Goal: Task Accomplishment & Management: Use online tool/utility

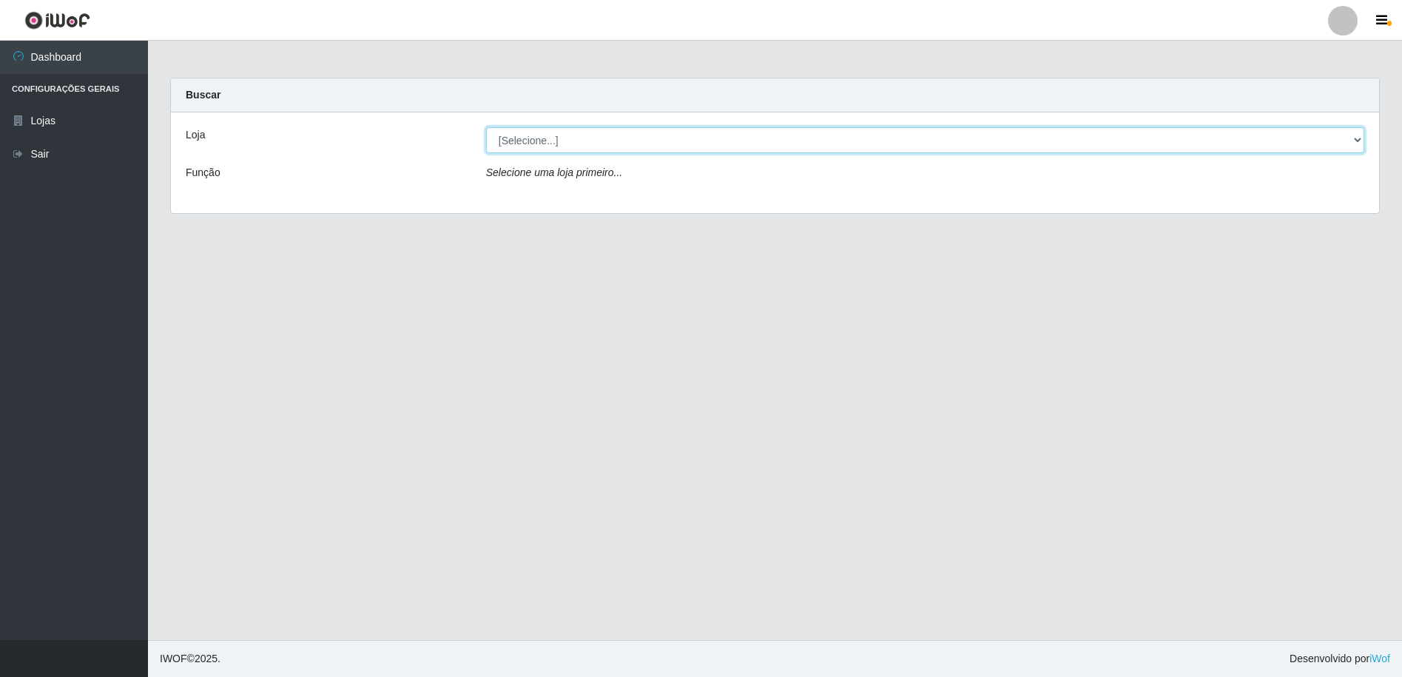
click at [1360, 141] on select "[Selecione...] Extrabom - Loja 16 [GEOGRAPHIC_DATA]" at bounding box center [925, 140] width 878 height 26
select select "450"
click at [486, 127] on select "[Selecione...] Extrabom - Loja 16 [GEOGRAPHIC_DATA]" at bounding box center [925, 140] width 878 height 26
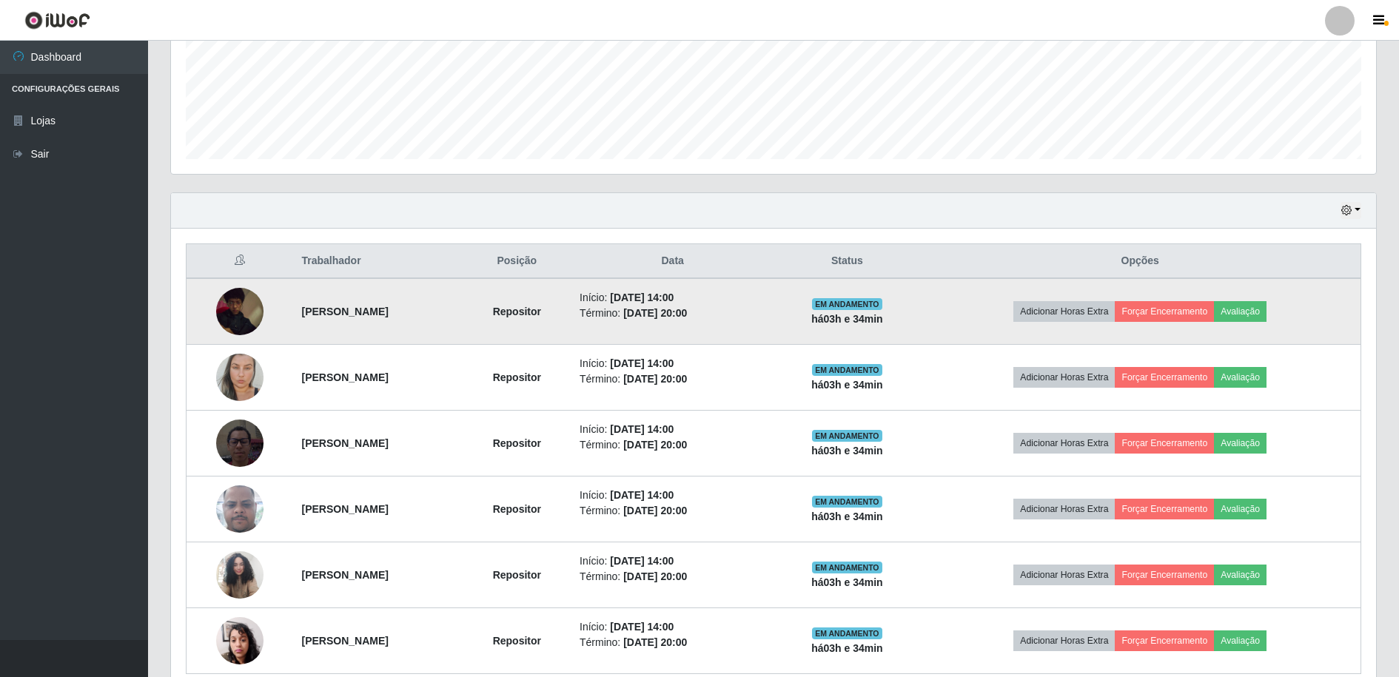
scroll to position [437, 0]
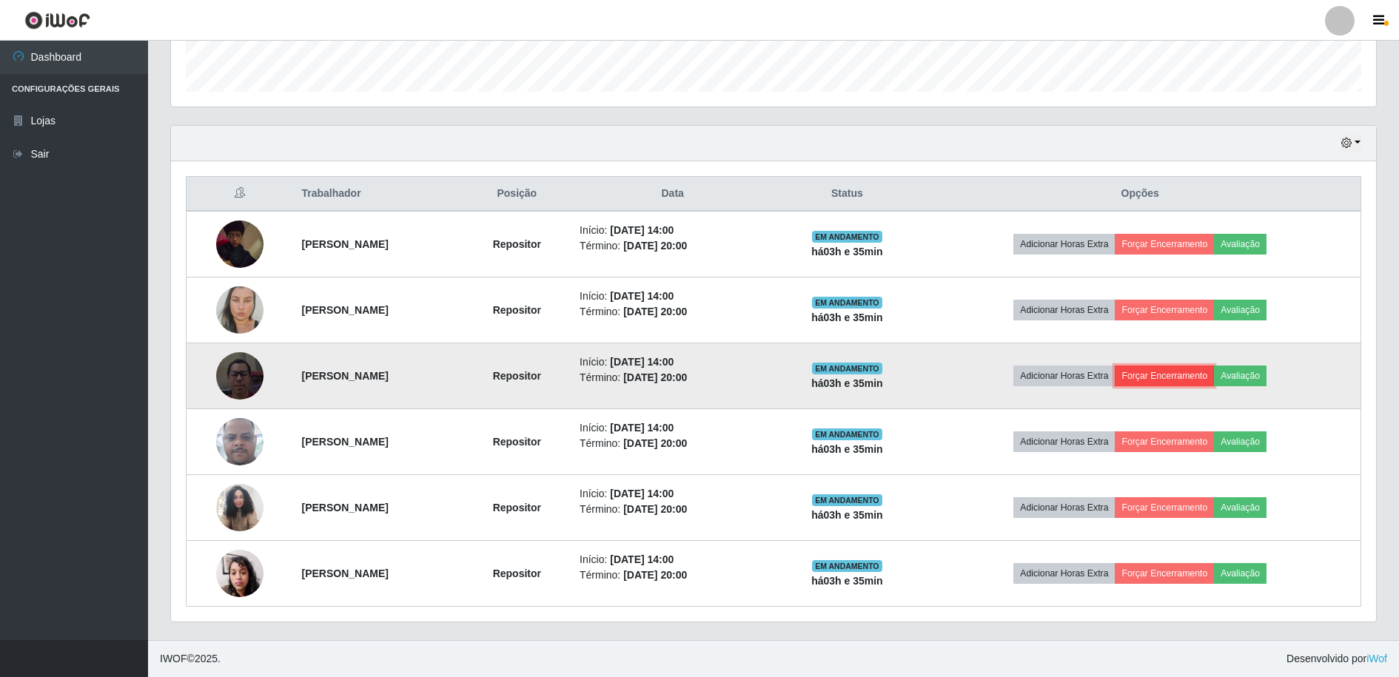
click at [1214, 374] on button "Forçar Encerramento" at bounding box center [1163, 376] width 99 height 21
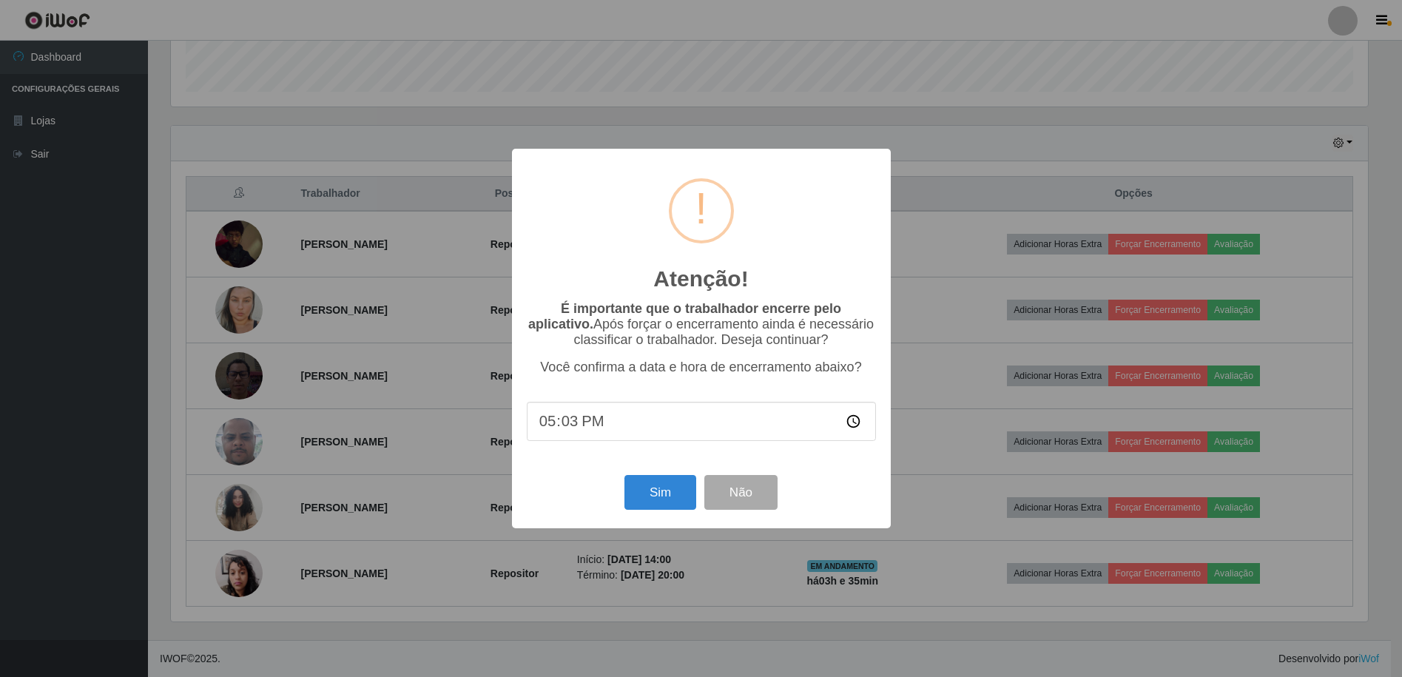
type input "17:36"
click at [662, 501] on button "Sim" at bounding box center [661, 492] width 72 height 35
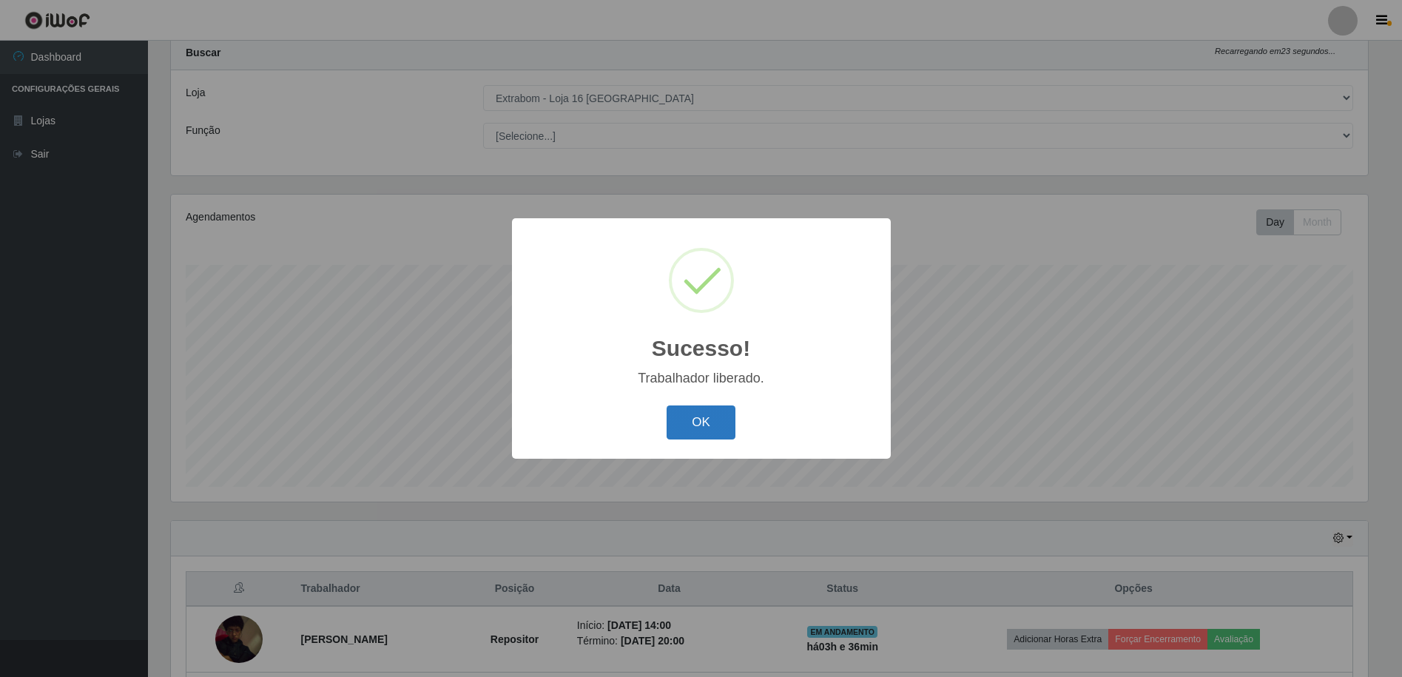
click at [687, 422] on button "OK" at bounding box center [701, 423] width 69 height 35
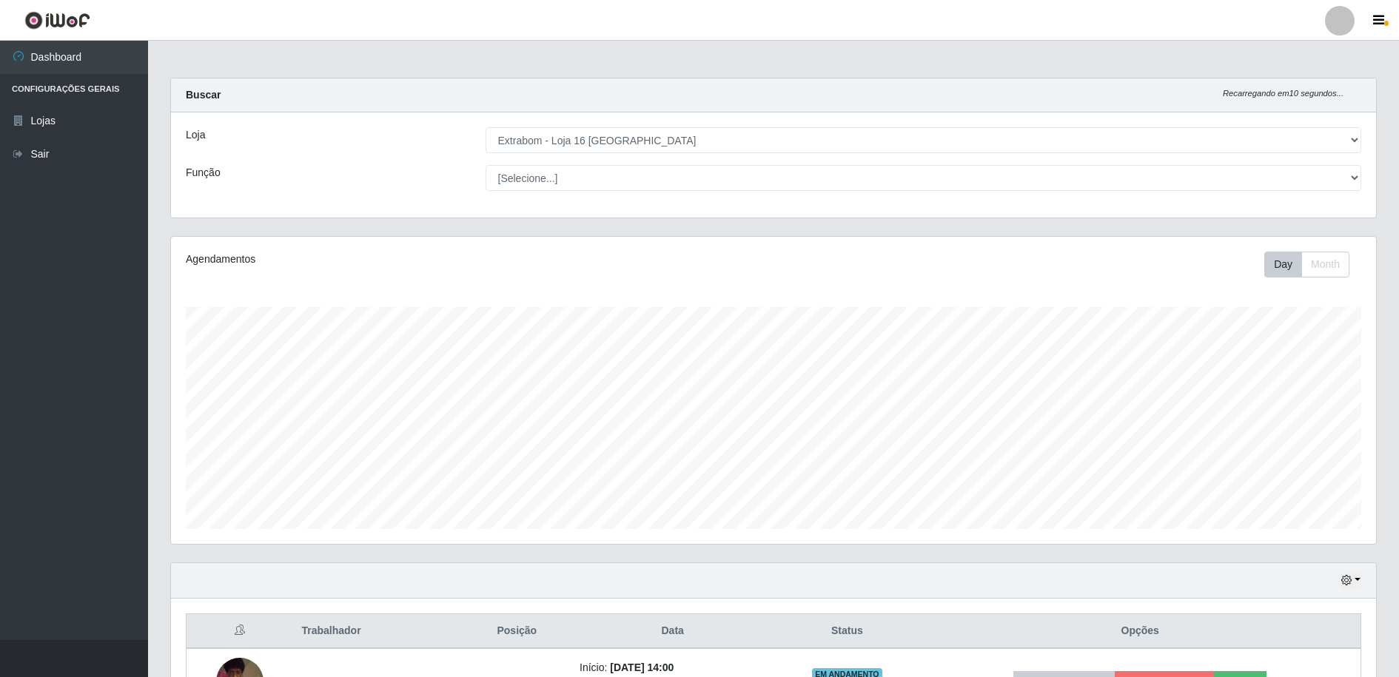
scroll to position [370, 0]
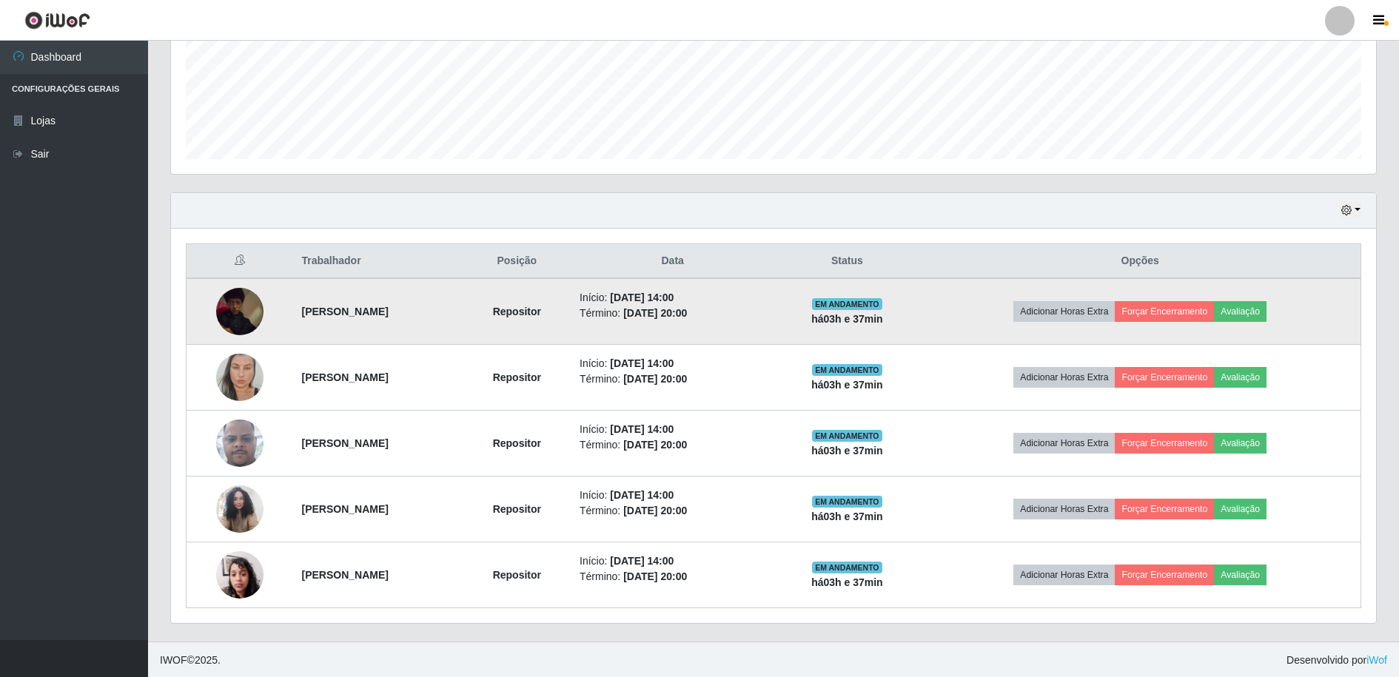
click at [226, 303] on img at bounding box center [239, 311] width 47 height 59
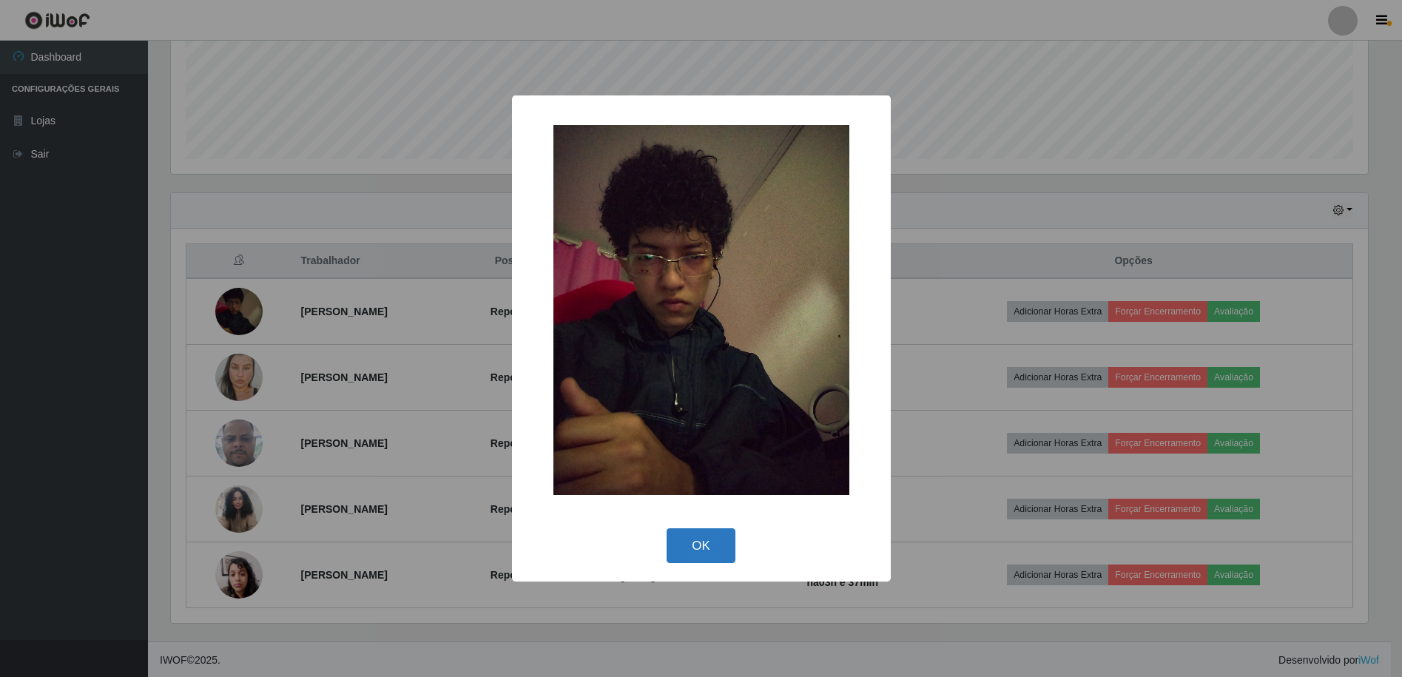
click at [702, 548] on button "OK" at bounding box center [701, 545] width 69 height 35
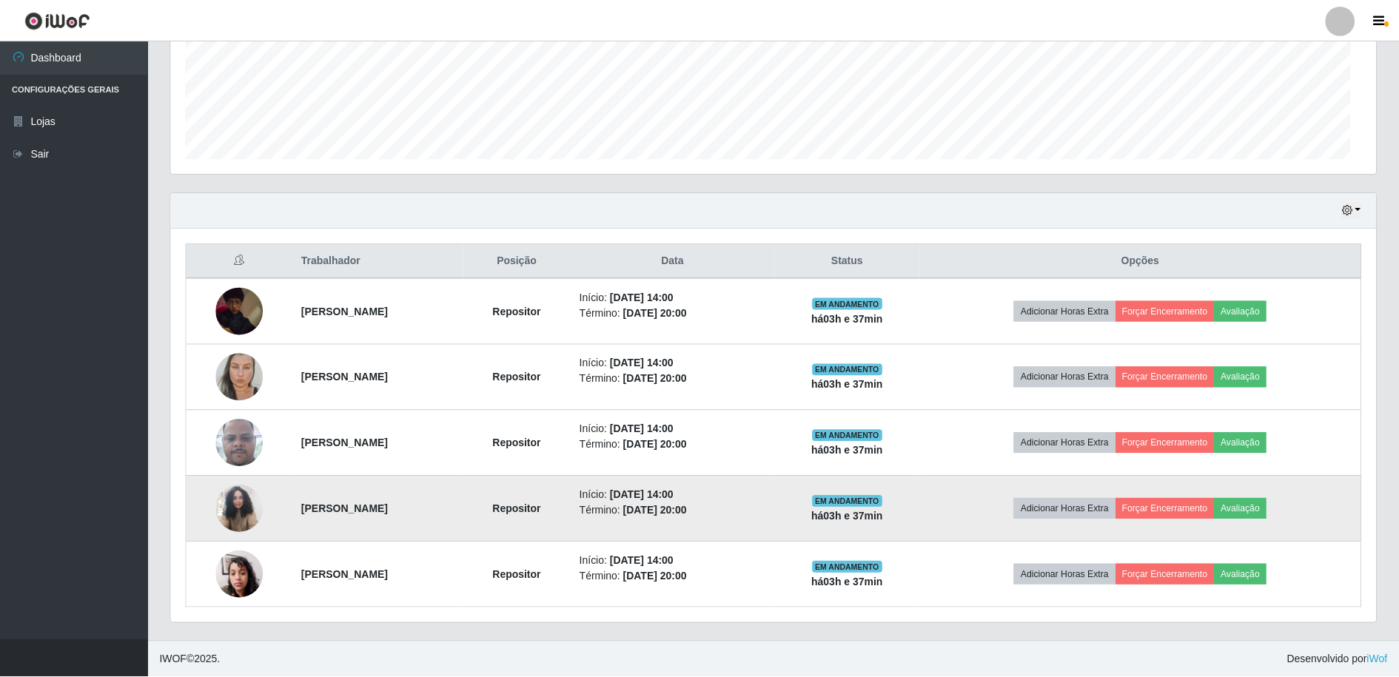
scroll to position [307, 1205]
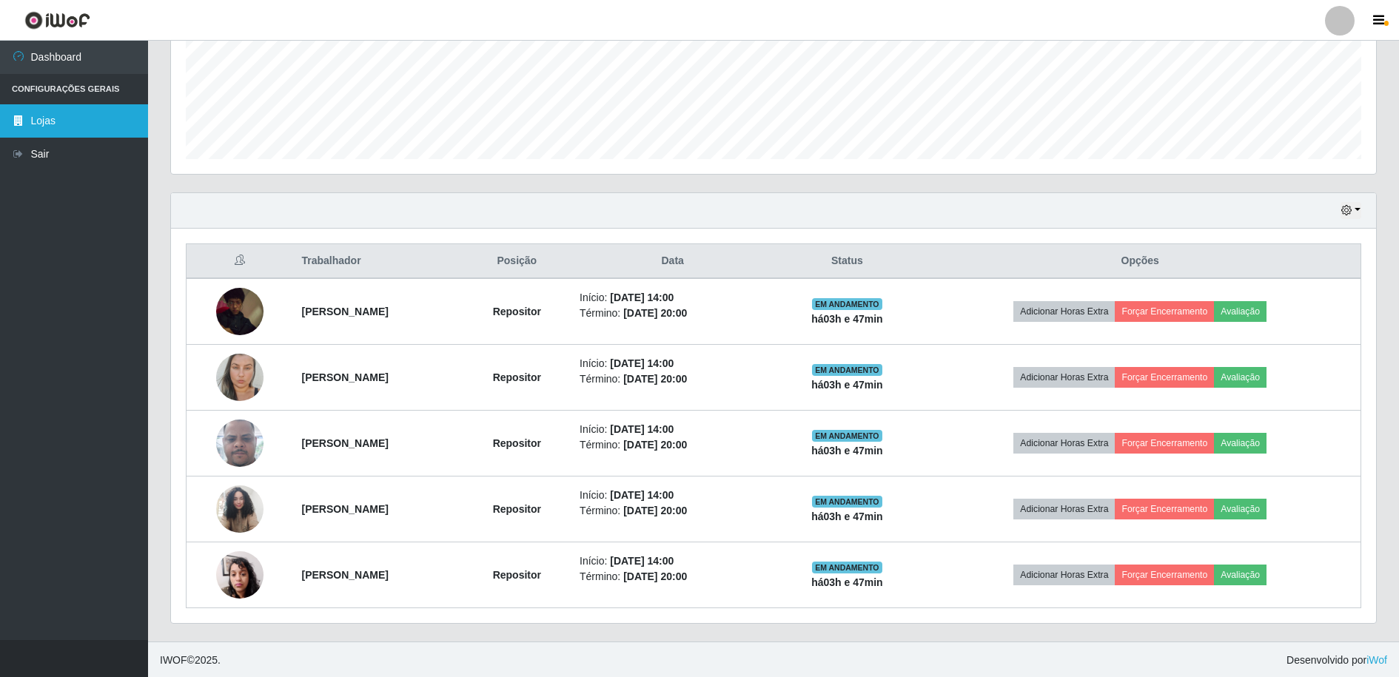
click at [57, 130] on link "Lojas" at bounding box center [74, 120] width 148 height 33
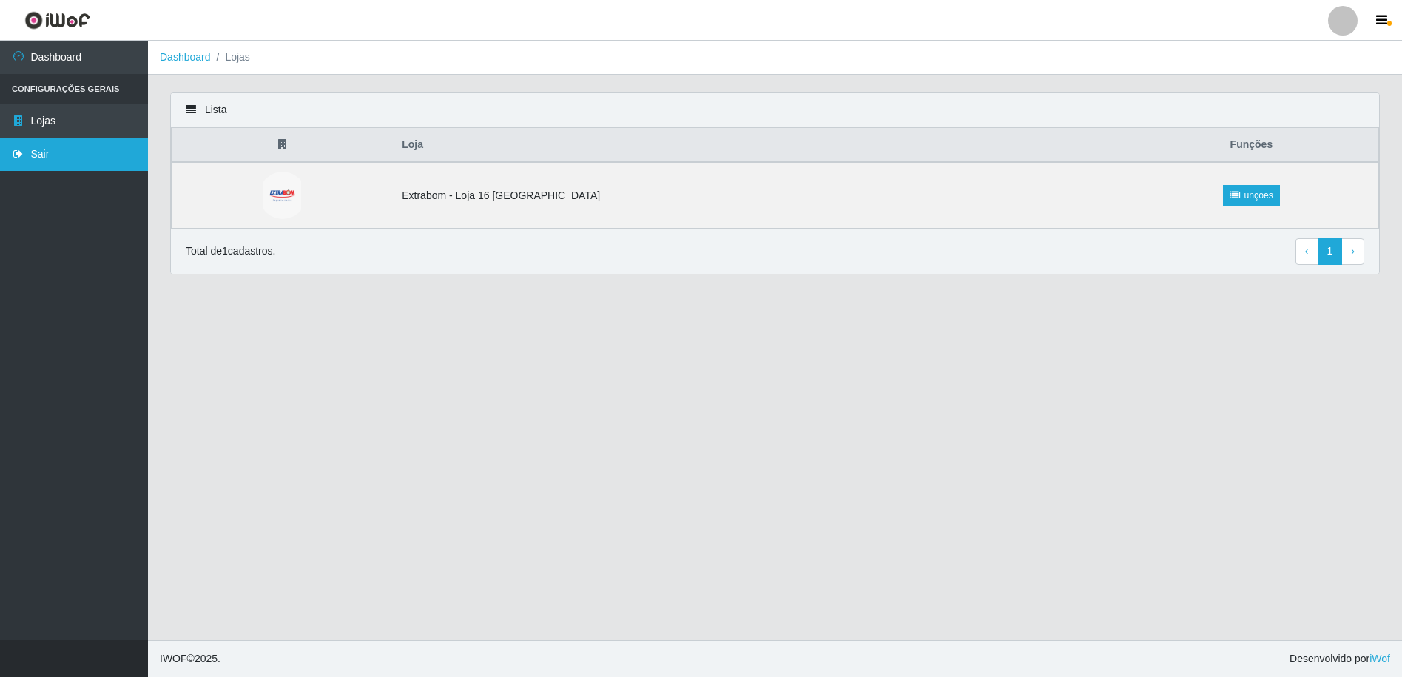
click at [47, 152] on link "Sair" at bounding box center [74, 154] width 148 height 33
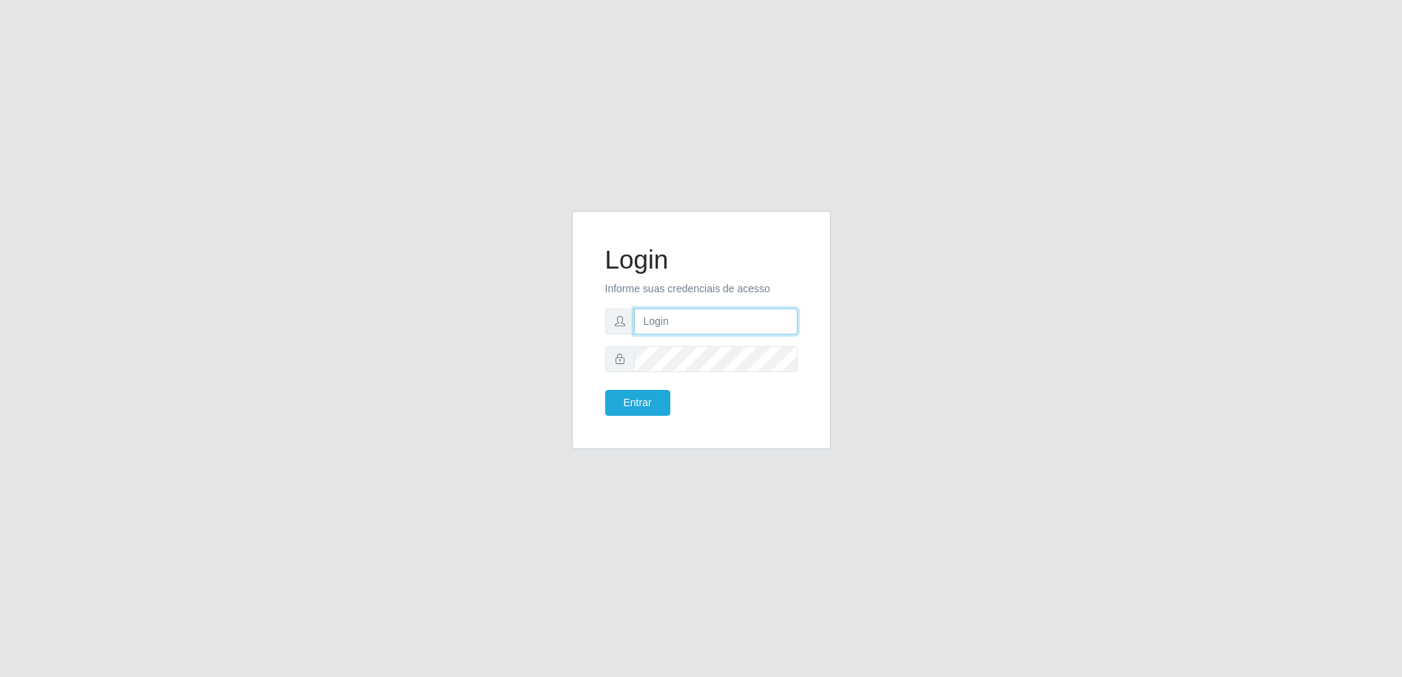
type input "[EMAIL_ADDRESS][DOMAIN_NAME]"
click at [628, 408] on button "Entrar" at bounding box center [637, 403] width 65 height 26
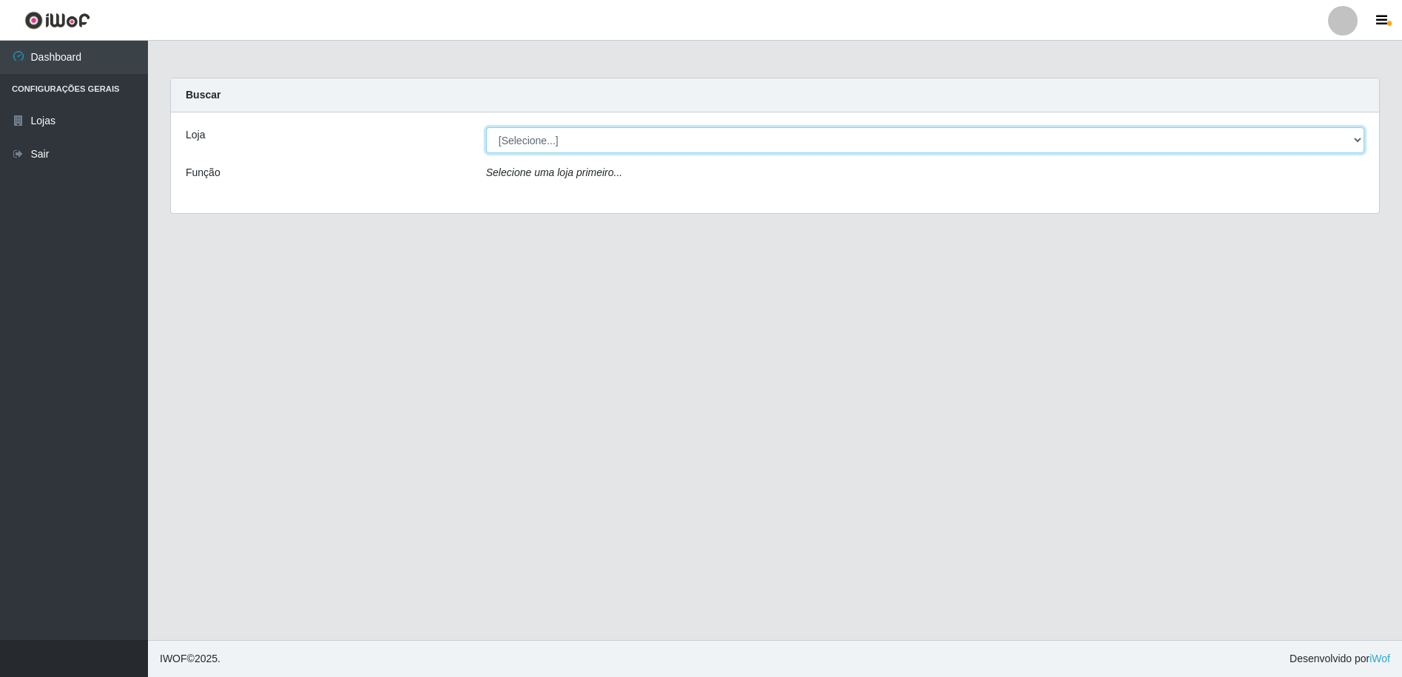
click at [589, 136] on select "[Selecione...] Extrabom - Loja 16 [GEOGRAPHIC_DATA]" at bounding box center [925, 140] width 878 height 26
select select "450"
click at [486, 127] on select "[Selecione...] Extrabom - Loja 16 [GEOGRAPHIC_DATA]" at bounding box center [925, 140] width 878 height 26
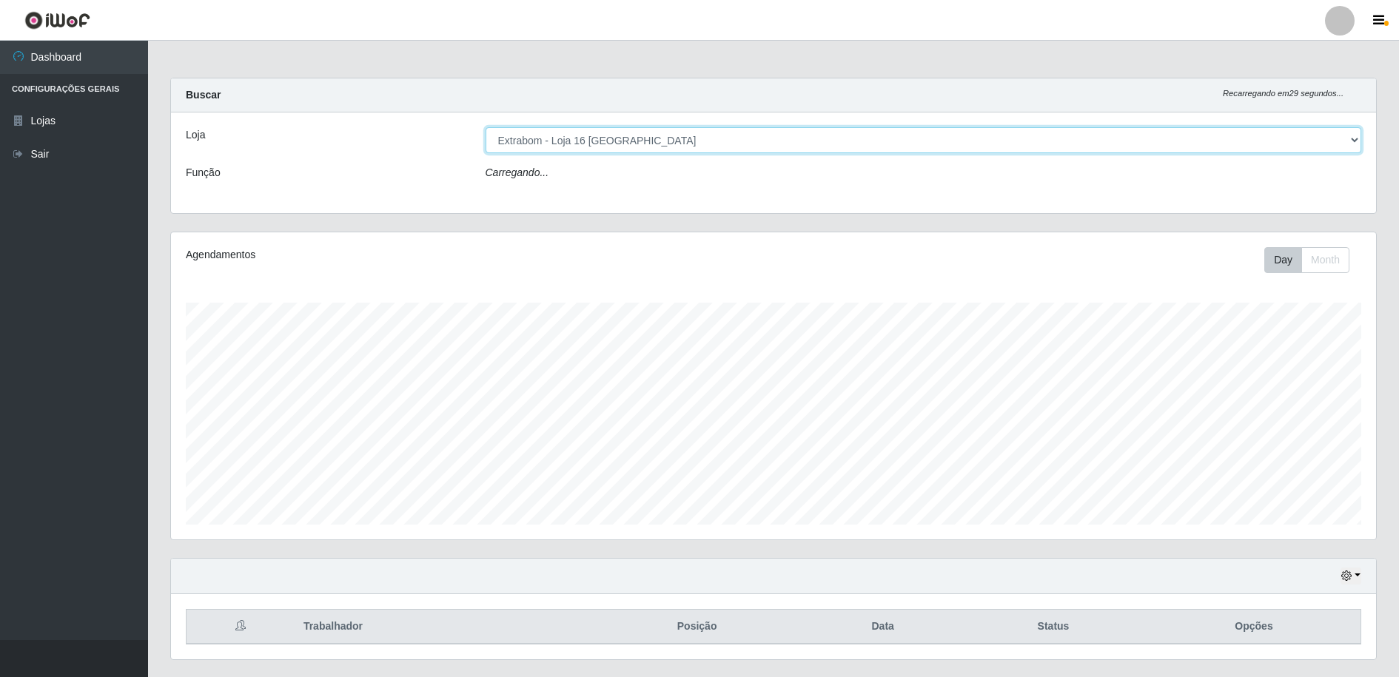
scroll to position [307, 1205]
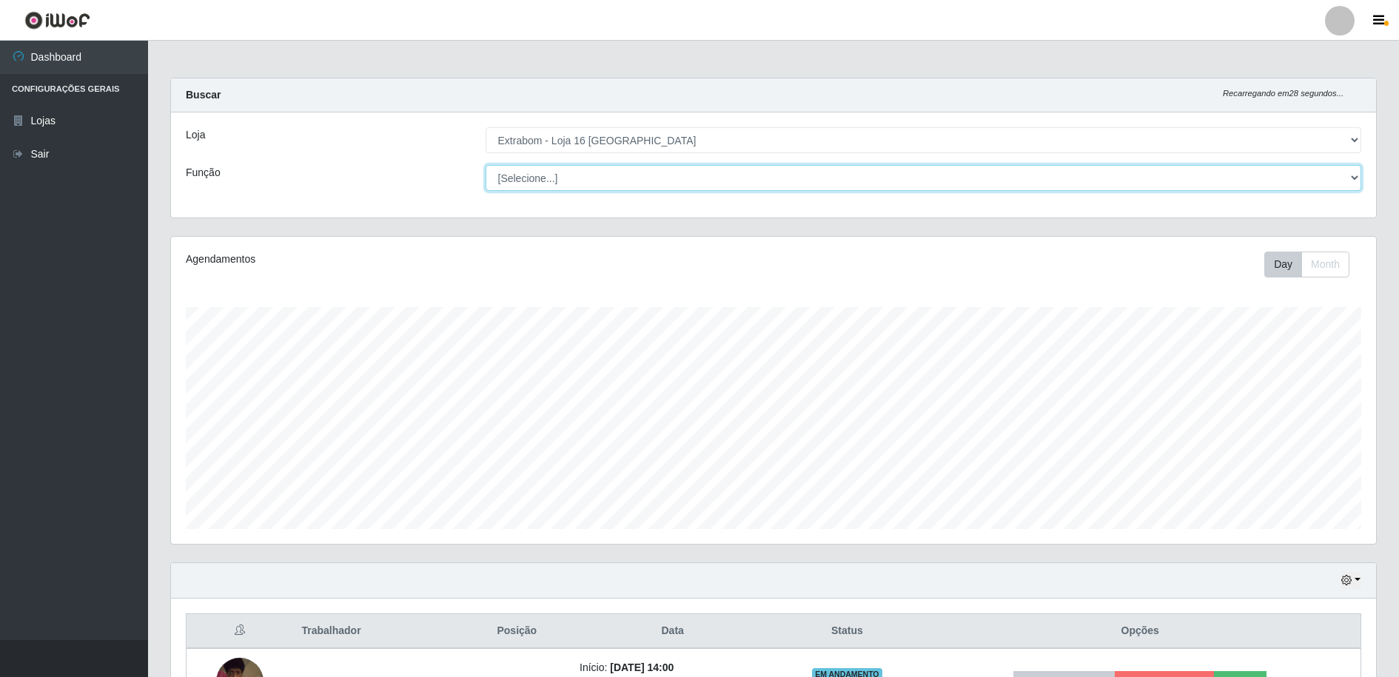
click at [539, 174] on select "[Selecione...] Repositor Repositor + Repositor ++" at bounding box center [923, 178] width 876 height 26
click at [485, 165] on select "[Selecione...] Repositor Repositor + Repositor ++" at bounding box center [923, 178] width 876 height 26
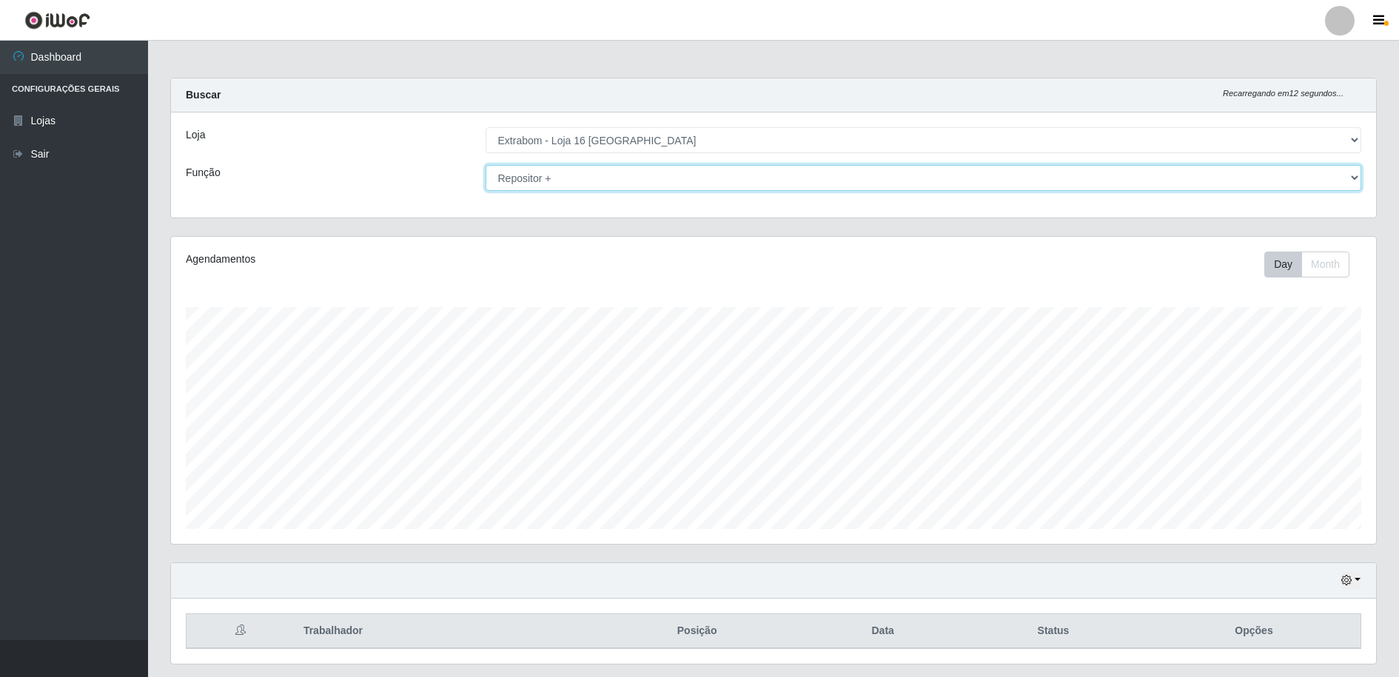
scroll to position [42, 0]
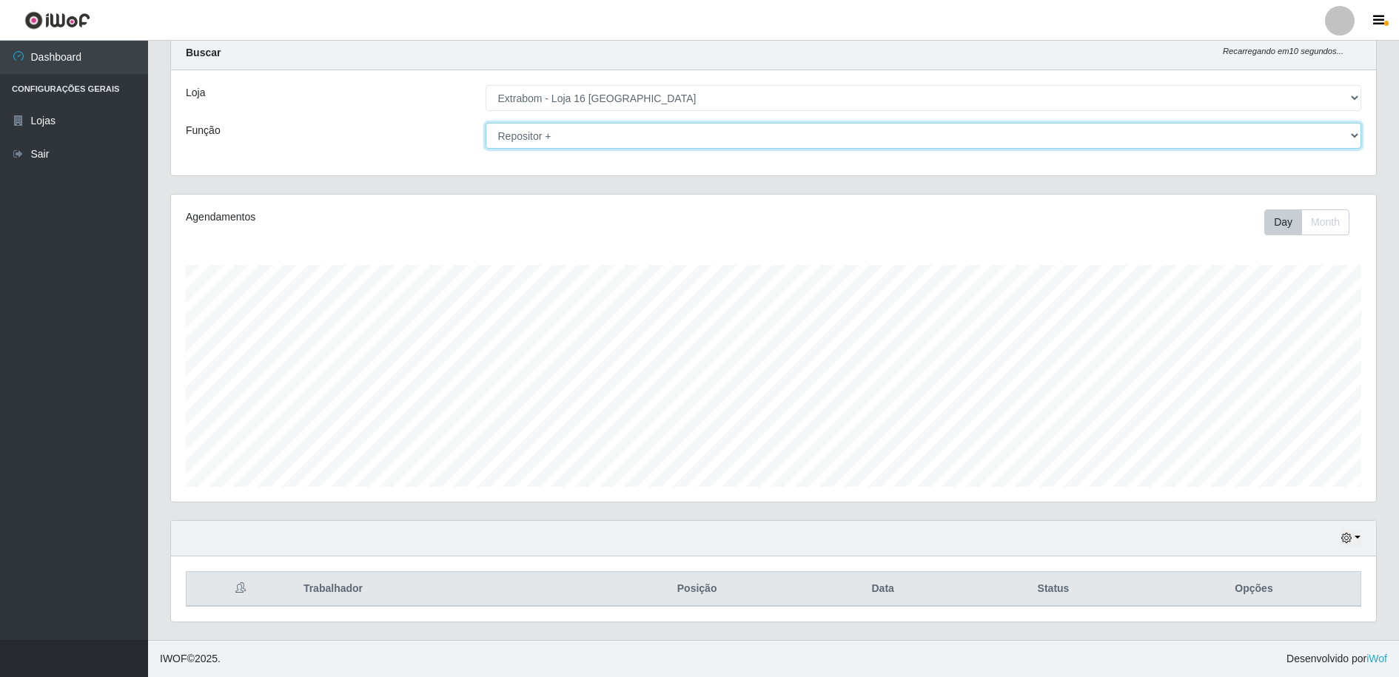
click at [536, 134] on select "[Selecione...] Repositor Repositor + Repositor ++" at bounding box center [923, 136] width 876 height 26
select select "24"
click at [485, 123] on select "[Selecione...] Repositor Repositor + Repositor ++" at bounding box center [923, 136] width 876 height 26
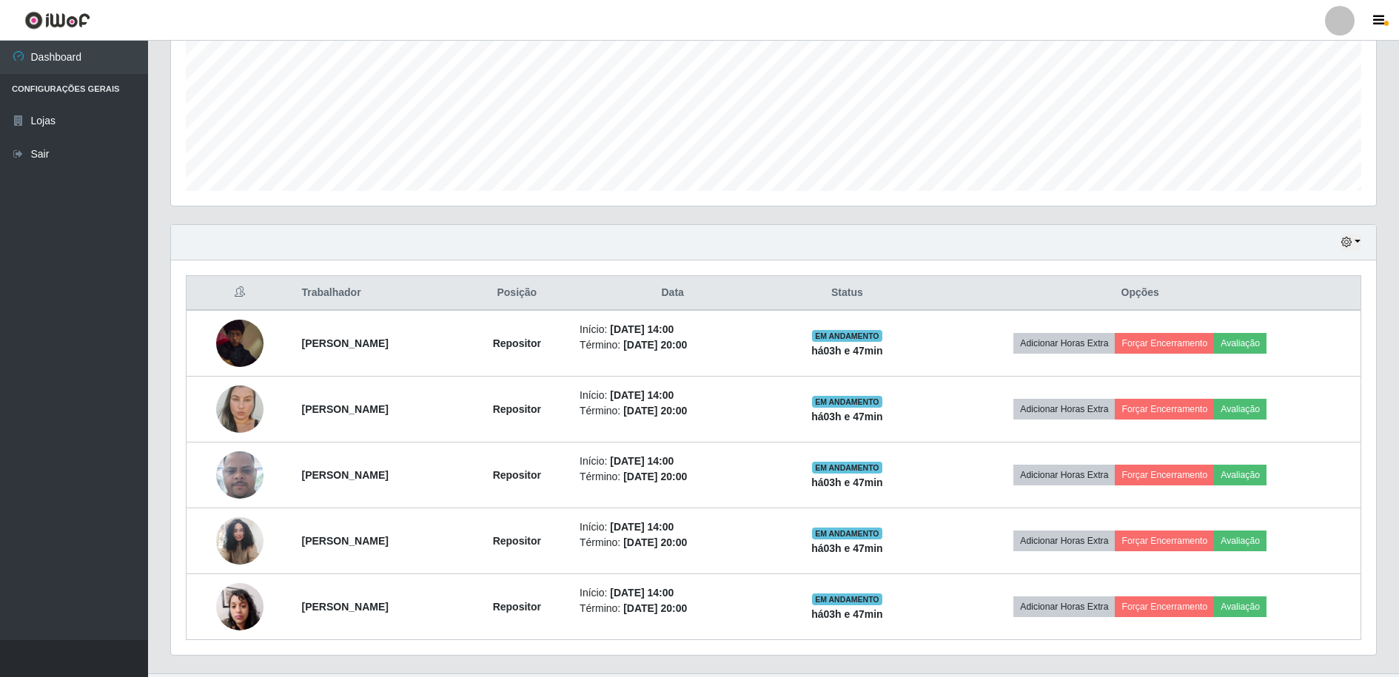
scroll to position [371, 0]
